Goal: Transaction & Acquisition: Subscribe to service/newsletter

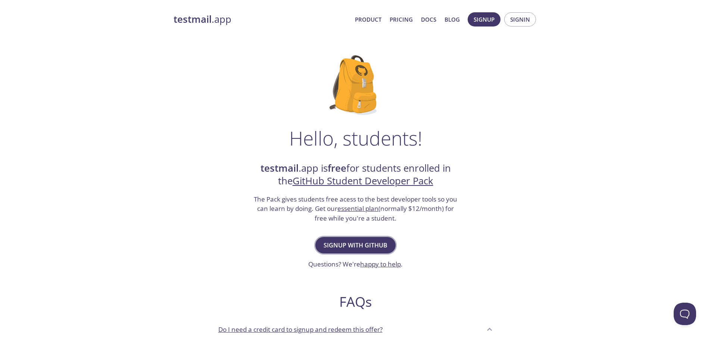
click at [342, 244] on span "Signup with GitHub" at bounding box center [356, 245] width 64 height 10
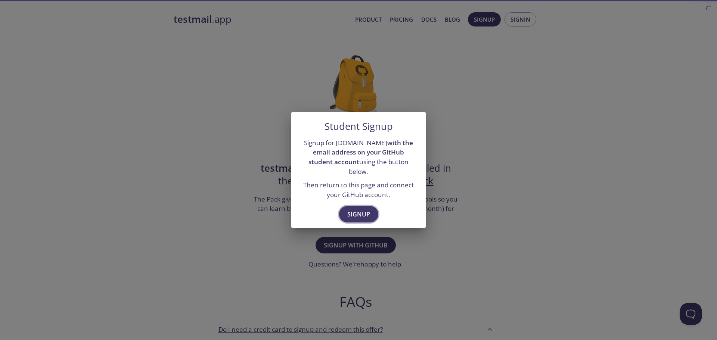
click at [356, 209] on span "Signup" at bounding box center [358, 214] width 23 height 10
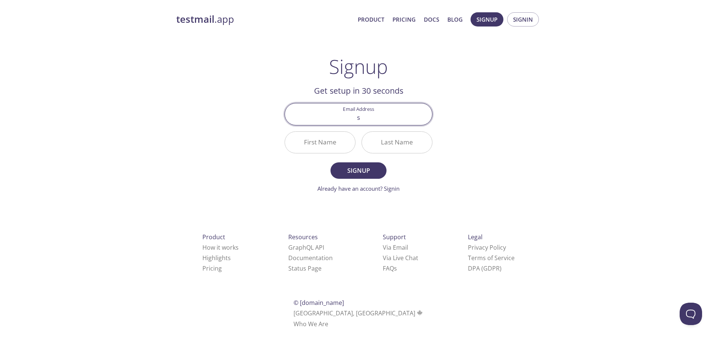
type input "saadahmed0705@gmail.com"
click at [320, 140] on input "First Name" at bounding box center [320, 142] width 70 height 21
type input "Saad"
click at [387, 147] on input "Last Name" at bounding box center [397, 142] width 70 height 21
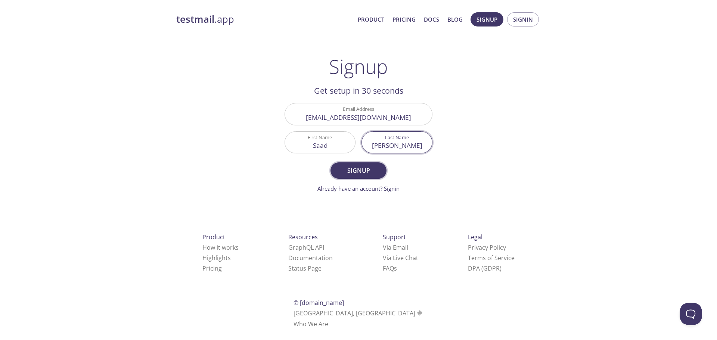
type input "Ahmed"
click at [368, 170] on span "Signup" at bounding box center [359, 170] width 40 height 10
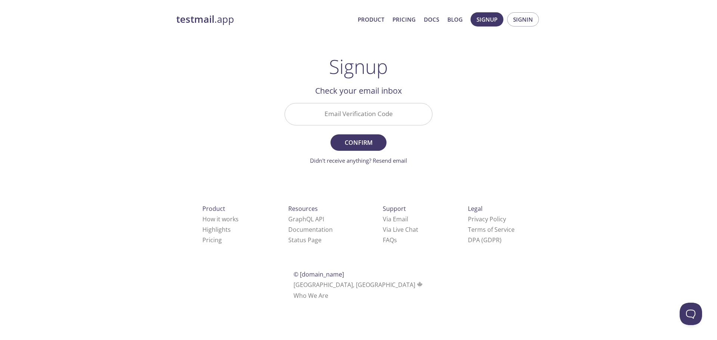
click at [344, 118] on input "Email Verification Code" at bounding box center [358, 113] width 147 height 21
paste input "T4E4N5Z"
type input "T4E4N5Z"
click at [359, 141] on span "Confirm" at bounding box center [359, 142] width 40 height 10
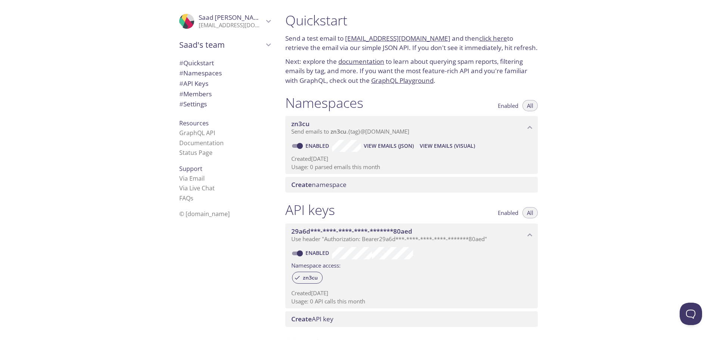
click at [126, 180] on div ".cls-1 { fill: #6d5ca8; } .cls-2 { fill: #3fc191; } .cls-3 { fill: #3b4752; } .…" at bounding box center [139, 170] width 279 height 340
click at [201, 43] on span "Saad's team" at bounding box center [221, 45] width 84 height 10
